Goal: Task Accomplishment & Management: Manage account settings

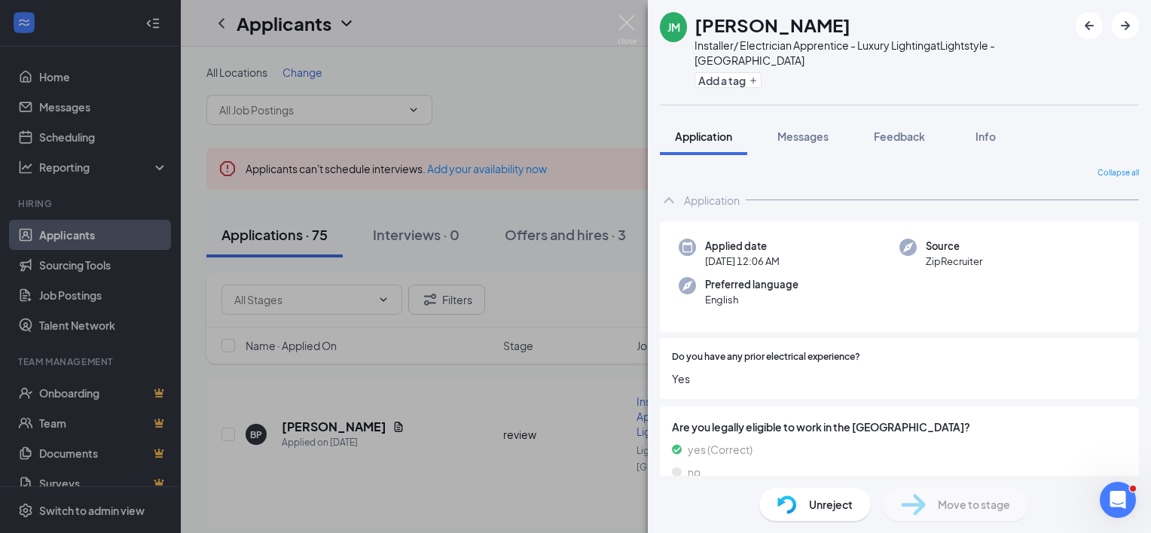
click at [1003, 292] on div "Applied date Today 12:06 AM Source ZipRecruiter Preferred language English" at bounding box center [899, 276] width 479 height 111
click at [428, 428] on div "JM Juan Mendez Installer/ Electrician Apprentice - Luxury Lighting at Lightstyl…" at bounding box center [575, 266] width 1151 height 533
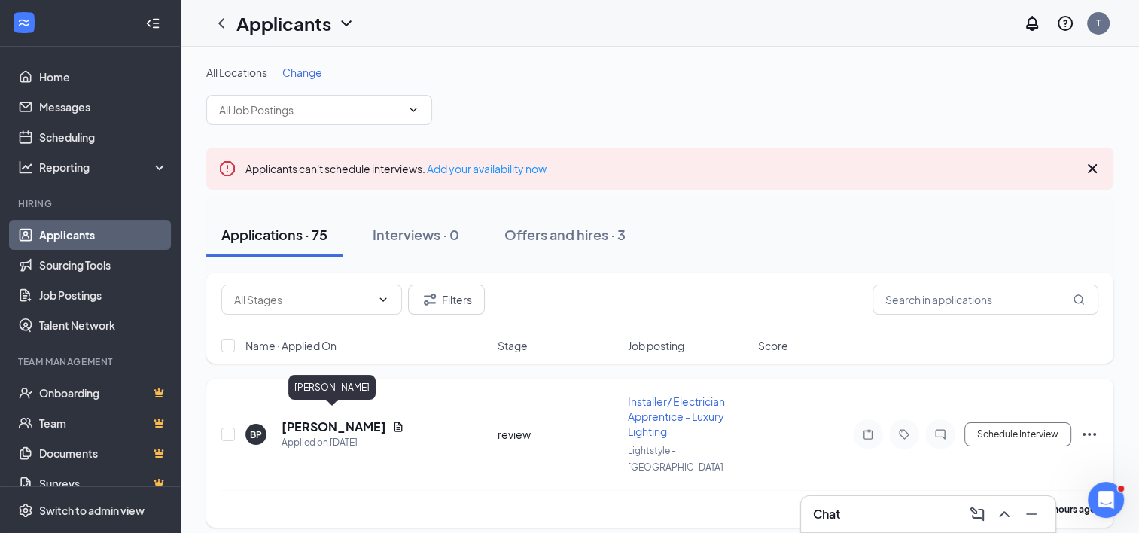
click at [324, 425] on h5 "[PERSON_NAME]" at bounding box center [334, 427] width 105 height 17
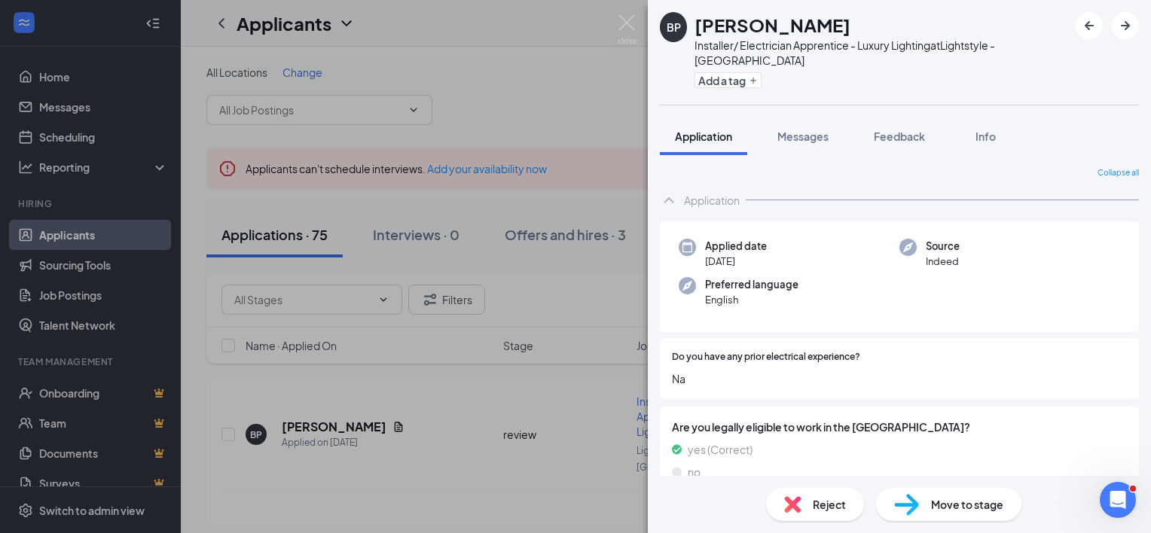
click at [433, 444] on div "BP Benjamin Pierce Installer/ Electrician Apprentice - Luxury Lighting at Light…" at bounding box center [575, 266] width 1151 height 533
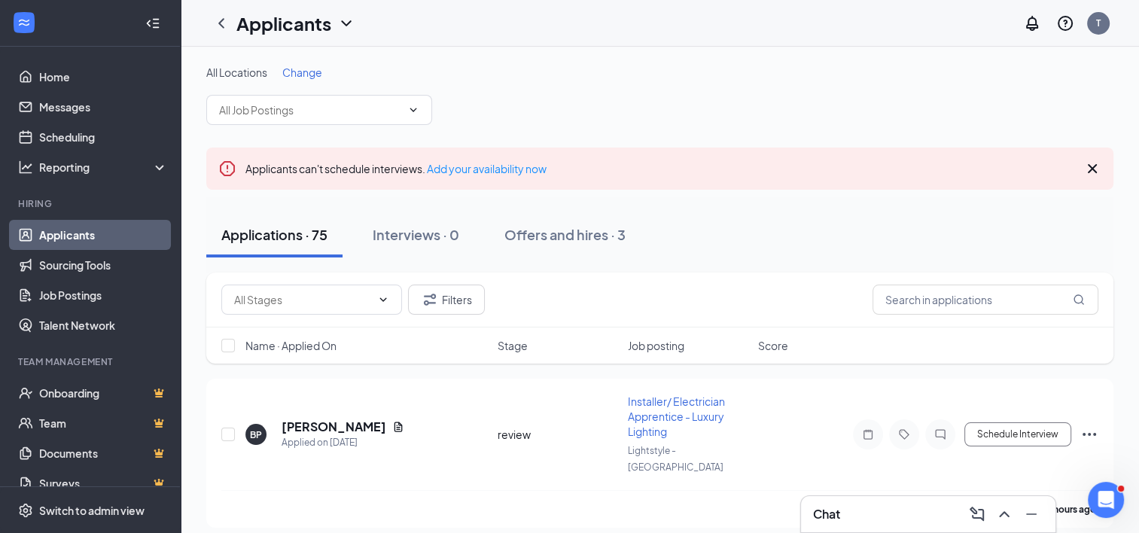
click at [642, 307] on div "Filters" at bounding box center [659, 300] width 877 height 30
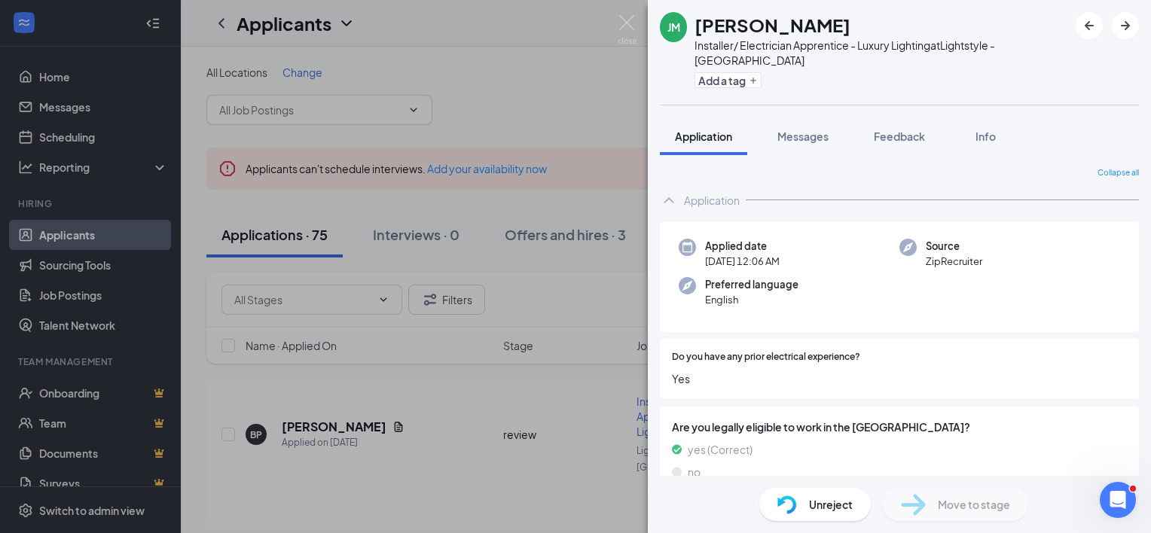
click at [677, 36] on div "JM" at bounding box center [673, 27] width 27 height 30
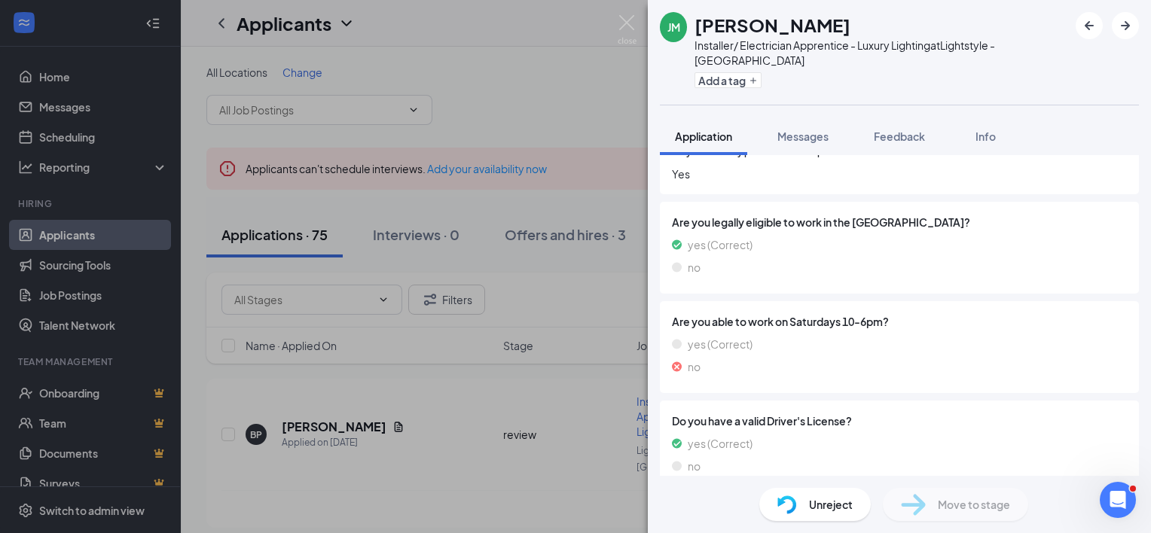
scroll to position [210, 0]
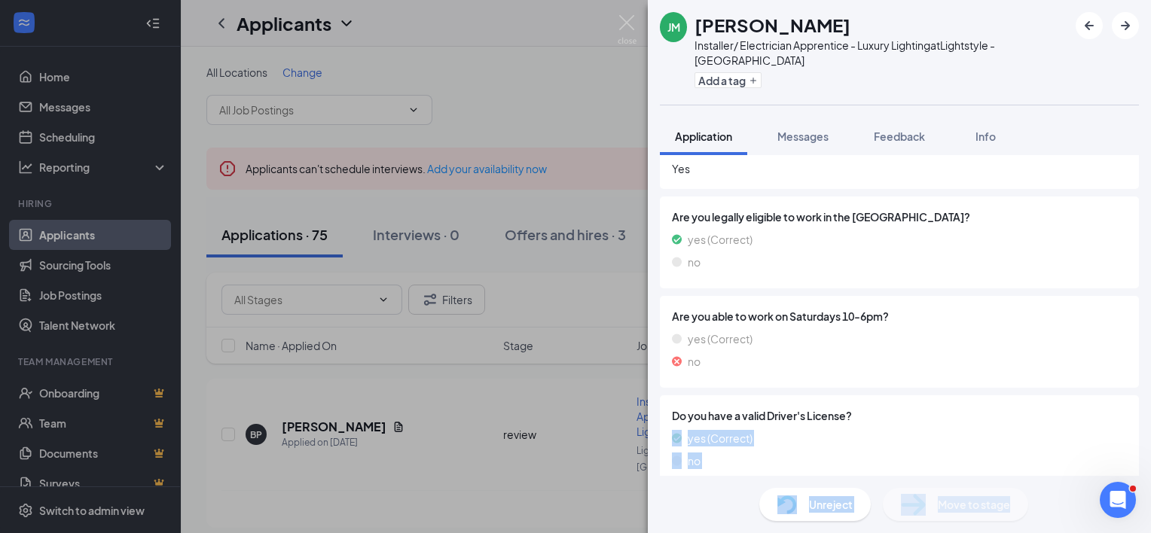
drag, startPoint x: 1116, startPoint y: 409, endPoint x: 1093, endPoint y: 488, distance: 82.5
click at [1093, 488] on div "JM Juan Mendez Installer/ Electrician Apprentice - Luxury Lighting at Lightstyl…" at bounding box center [899, 266] width 503 height 533
drag, startPoint x: 1093, startPoint y: 488, endPoint x: 992, endPoint y: 412, distance: 126.4
click at [992, 412] on div "Do you have a valid Driver's License? yes (Correct) no" at bounding box center [899, 441] width 455 height 68
click at [891, 408] on span "Do you have a valid Driver's License?" at bounding box center [899, 415] width 455 height 17
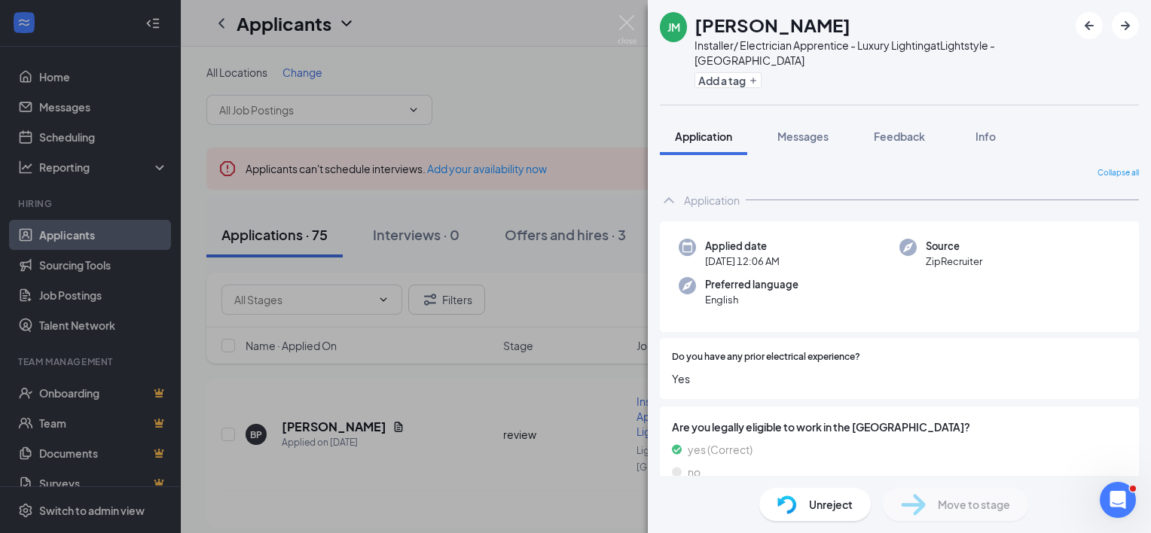
click at [807, 512] on div "Unreject" at bounding box center [814, 504] width 111 height 33
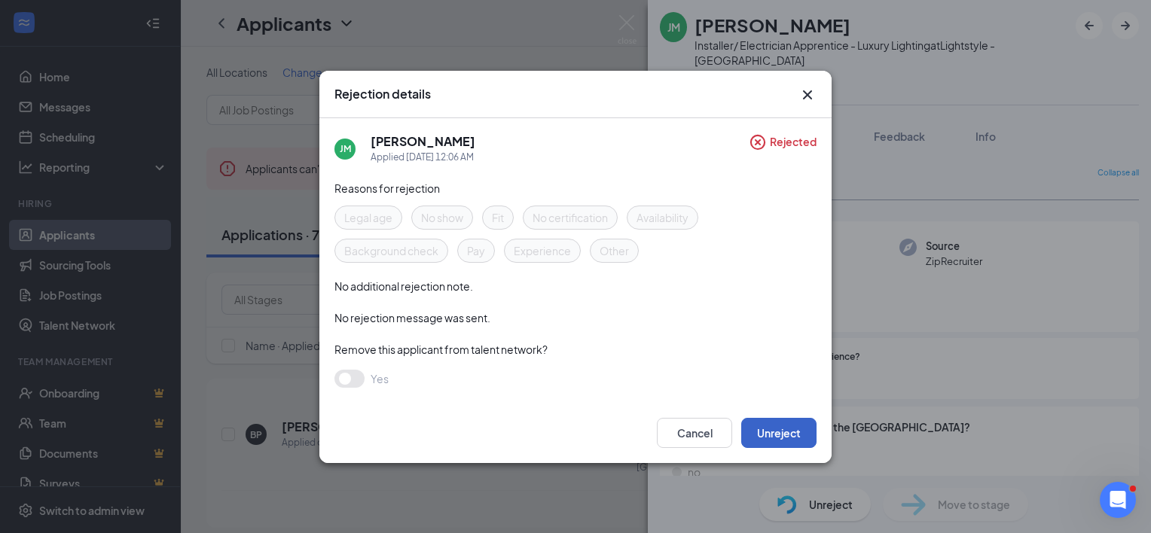
click at [789, 432] on button "Unreject" at bounding box center [778, 433] width 75 height 30
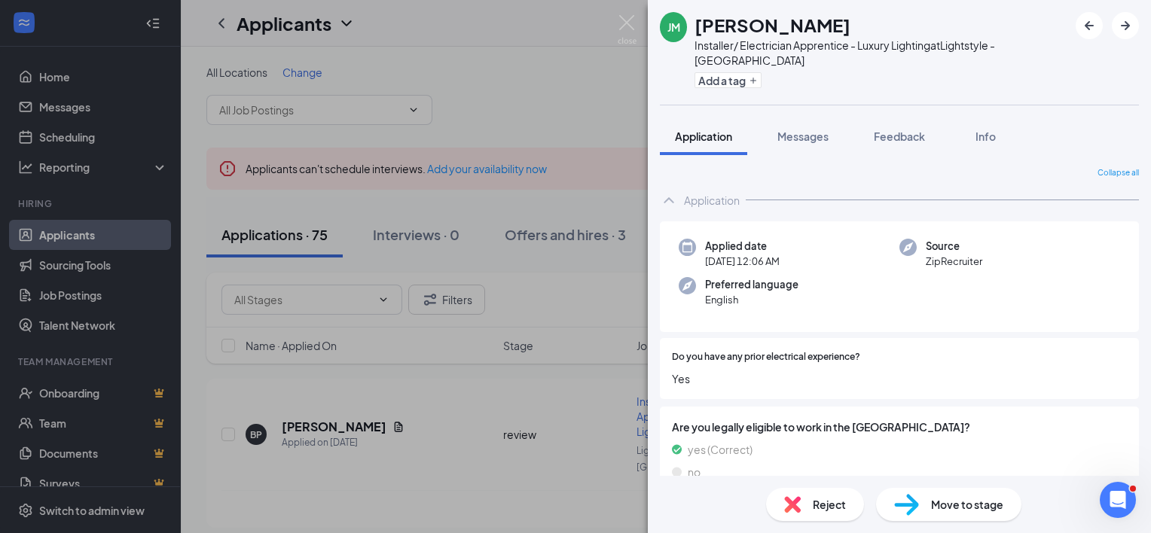
click at [481, 446] on div "[PERSON_NAME] [PERSON_NAME] Installer/ Electrician Apprentice - Luxury Lighting…" at bounding box center [575, 266] width 1151 height 533
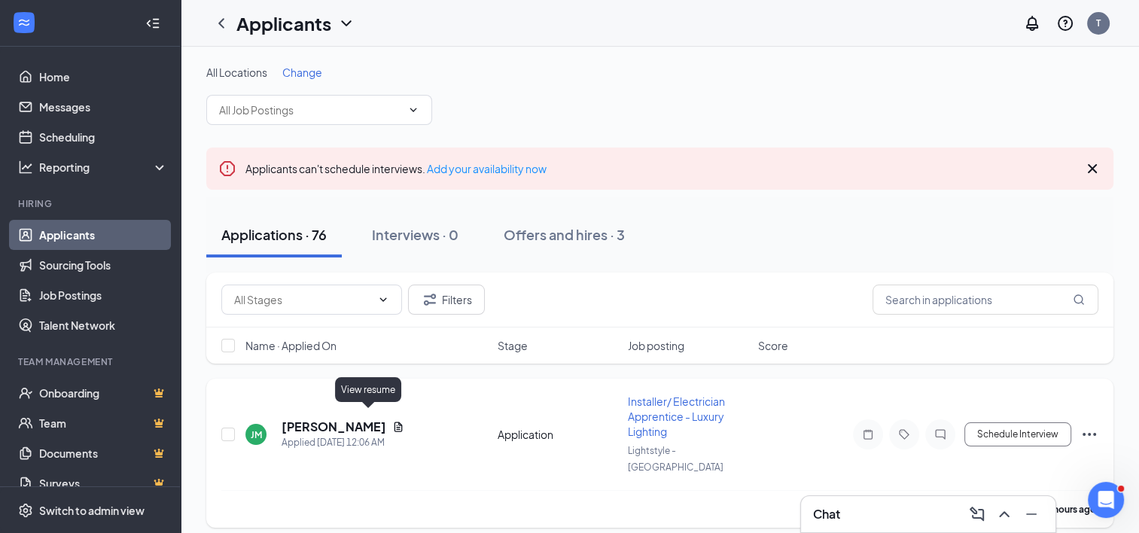
click at [395, 422] on icon "Document" at bounding box center [399, 427] width 8 height 10
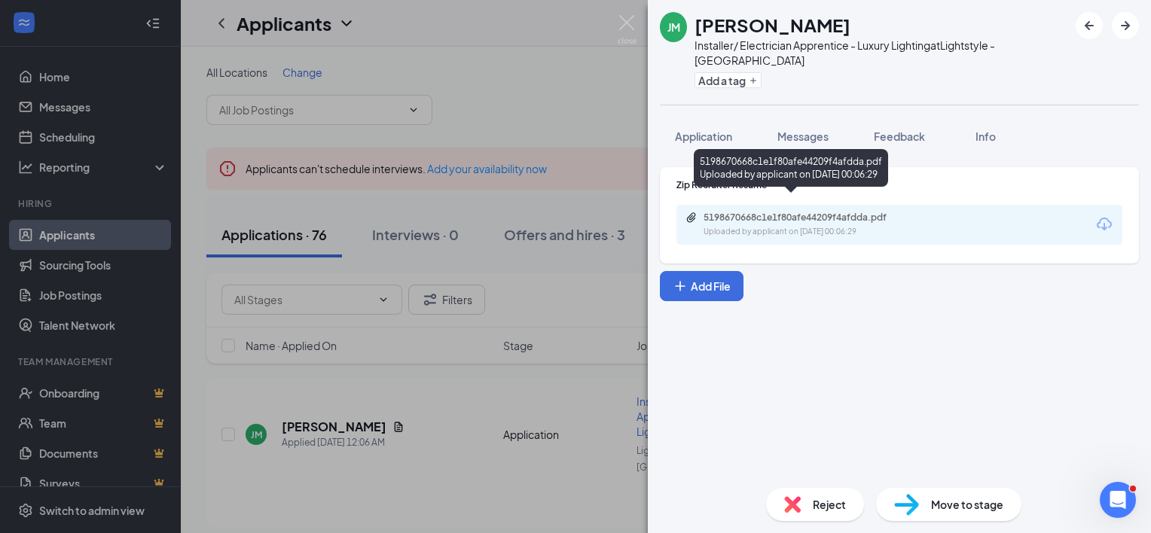
click at [744, 212] on div "5198670668c1e1f80afe44209f4afdda.pdf" at bounding box center [808, 218] width 211 height 12
